Goal: Transaction & Acquisition: Purchase product/service

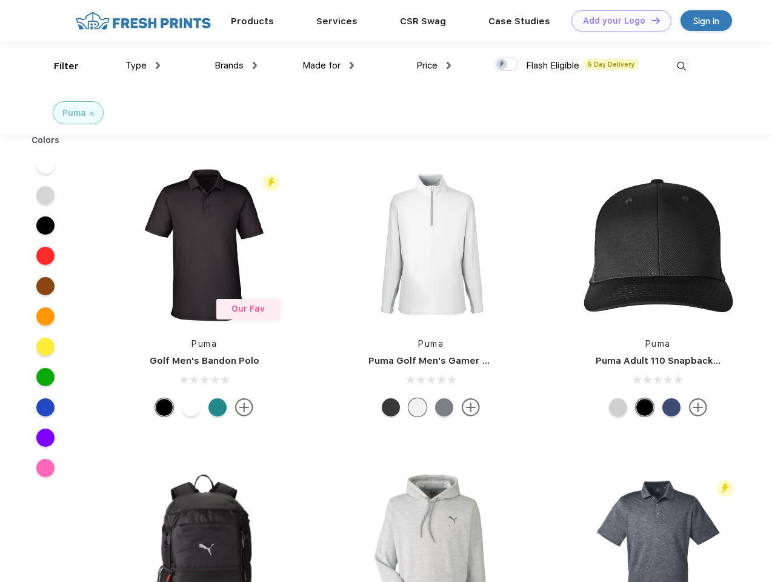
scroll to position [1, 0]
click at [617, 21] on link "Add your Logo Design Tool" at bounding box center [622, 20] width 100 height 21
click at [0, 0] on div "Design Tool" at bounding box center [0, 0] width 0 height 0
click at [651, 20] on link "Add your Logo Design Tool" at bounding box center [622, 20] width 100 height 21
click at [58, 66] on div "Filter" at bounding box center [66, 66] width 25 height 14
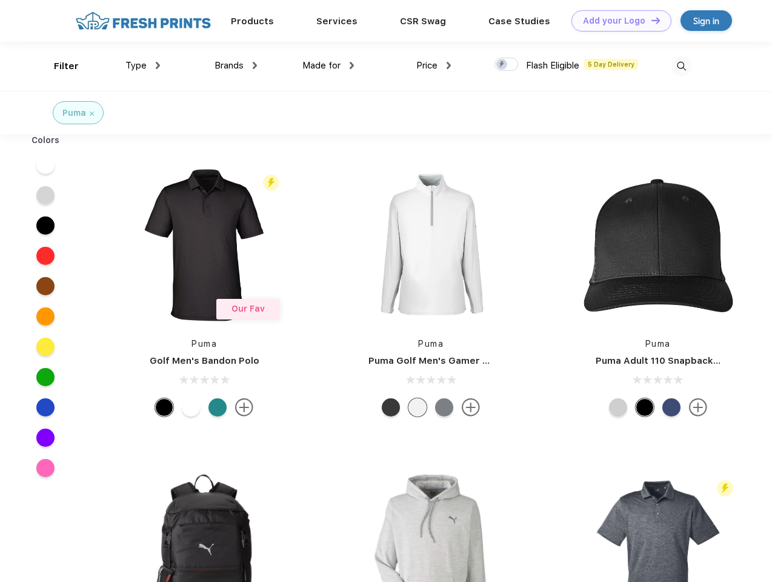
click at [143, 65] on span "Type" at bounding box center [135, 65] width 21 height 11
click at [236, 65] on span "Brands" at bounding box center [229, 65] width 29 height 11
click at [329, 65] on span "Made for" at bounding box center [322, 65] width 38 height 11
click at [434, 65] on span "Price" at bounding box center [427, 65] width 21 height 11
click at [507, 65] on div at bounding box center [507, 64] width 24 height 13
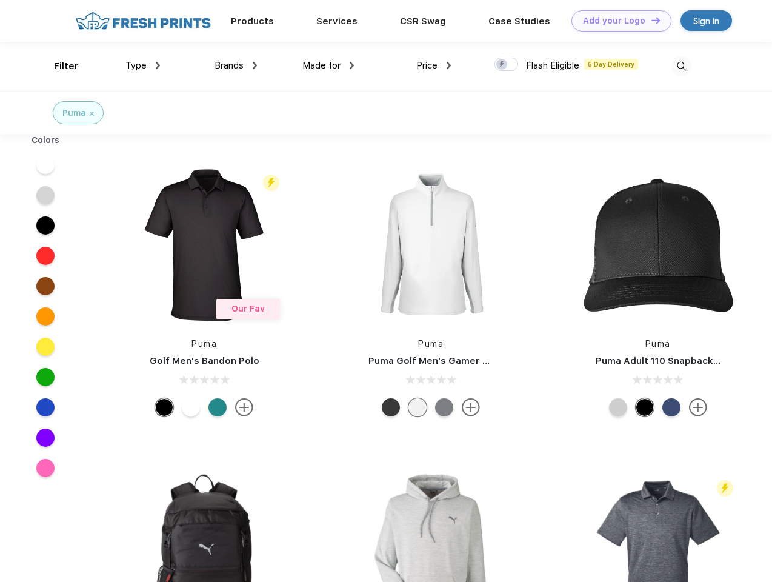
click at [503, 65] on input "checkbox" at bounding box center [499, 61] width 8 height 8
click at [681, 66] on img at bounding box center [682, 66] width 20 height 20
